Goal: Task Accomplishment & Management: Manage account settings

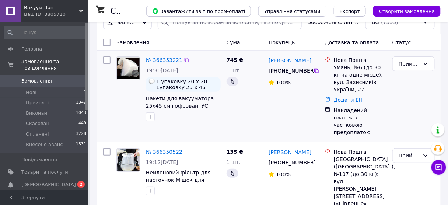
scroll to position [29, 0]
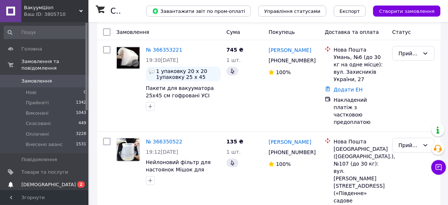
click at [74, 181] on span "0 2" at bounding box center [78, 184] width 20 height 7
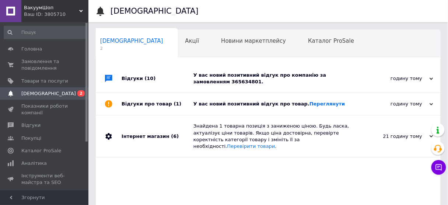
scroll to position [0, 4]
click at [314, 101] on link "Переглянути" at bounding box center [327, 104] width 36 height 6
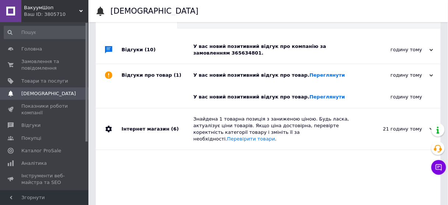
scroll to position [29, 0]
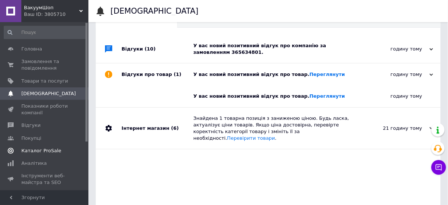
click at [43, 152] on span "Каталог ProSale" at bounding box center [41, 150] width 40 height 7
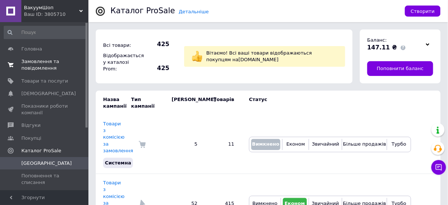
click at [42, 60] on span "Замовлення та повідомлення" at bounding box center [44, 64] width 47 height 13
